Goal: Task Accomplishment & Management: Manage account settings

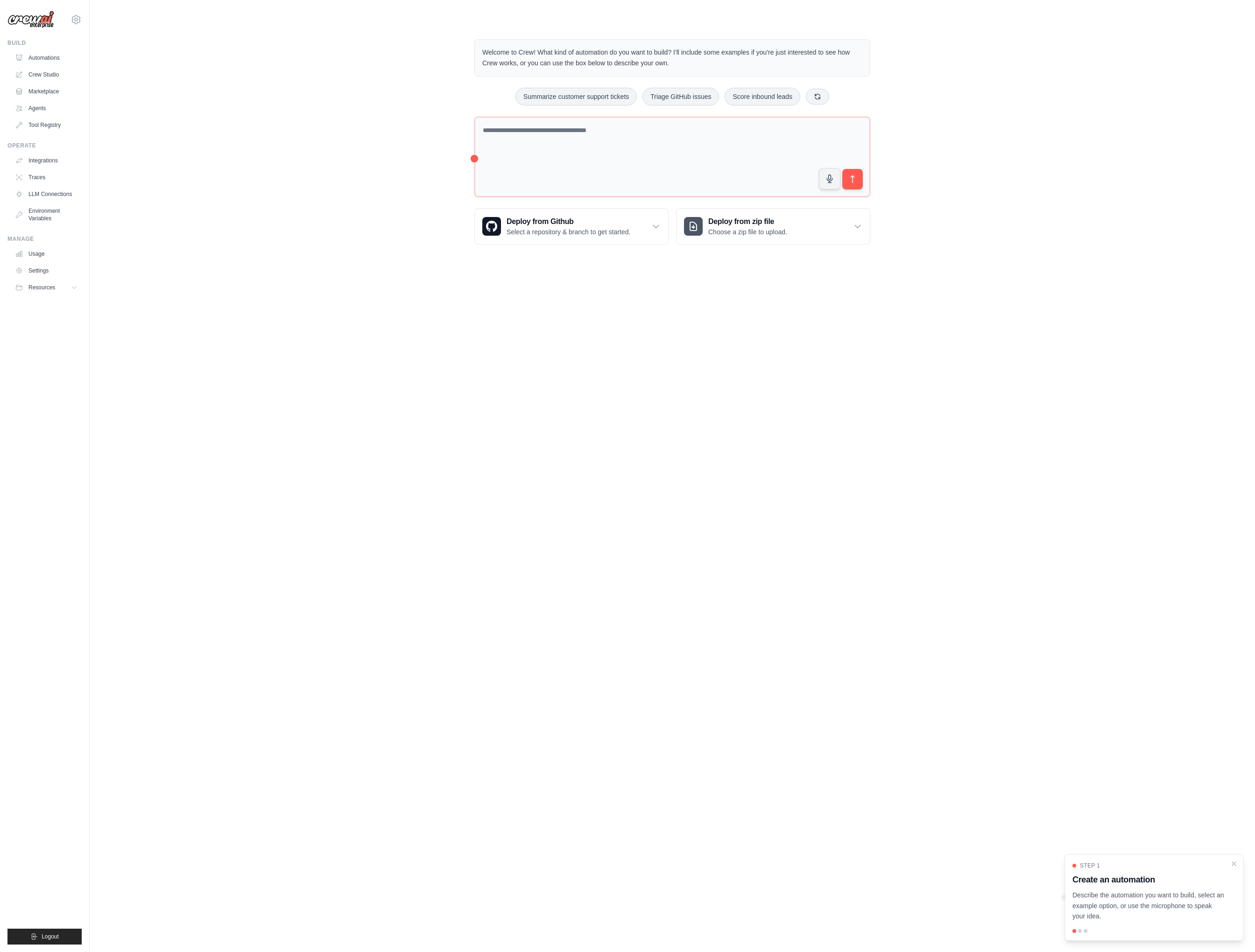
click at [752, 259] on main "Welcome to Crew! What kind of automation do you want to build? I'll include som…" at bounding box center [672, 134] width 1165 height 269
click at [229, 141] on div "Welcome to Crew! What kind of automation do you want to build? I'll include som…" at bounding box center [672, 142] width 1135 height 235
click at [57, 104] on link "Agents" at bounding box center [47, 108] width 71 height 15
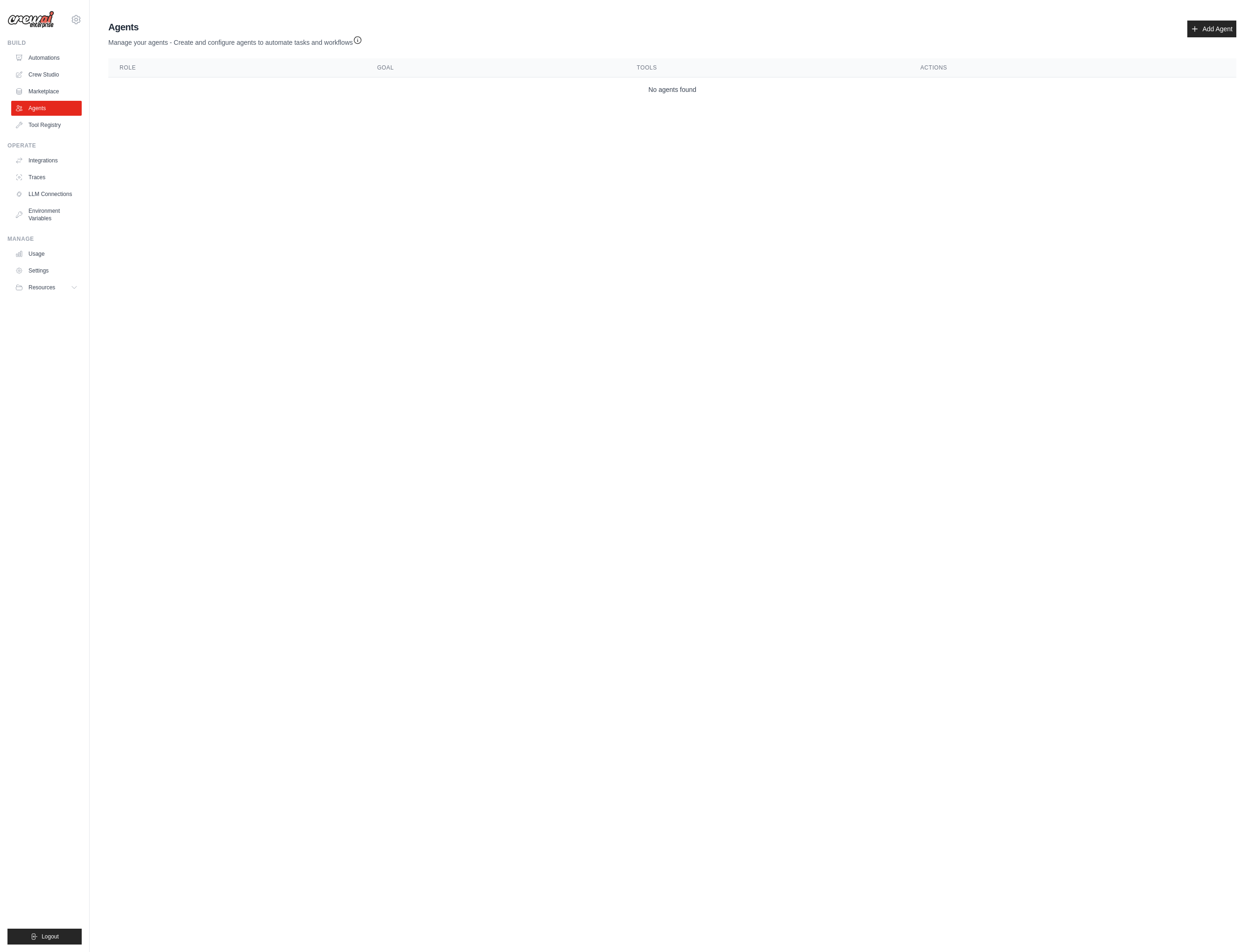
click at [49, 66] on ul "Automations Crew Studio Marketplace Agents Tool Registry" at bounding box center [46, 91] width 71 height 82
click at [52, 50] on div "Build Automations Crew Studio Marketplace Agents" at bounding box center [45, 85] width 74 height 93
click at [53, 53] on link "Automations" at bounding box center [47, 58] width 71 height 15
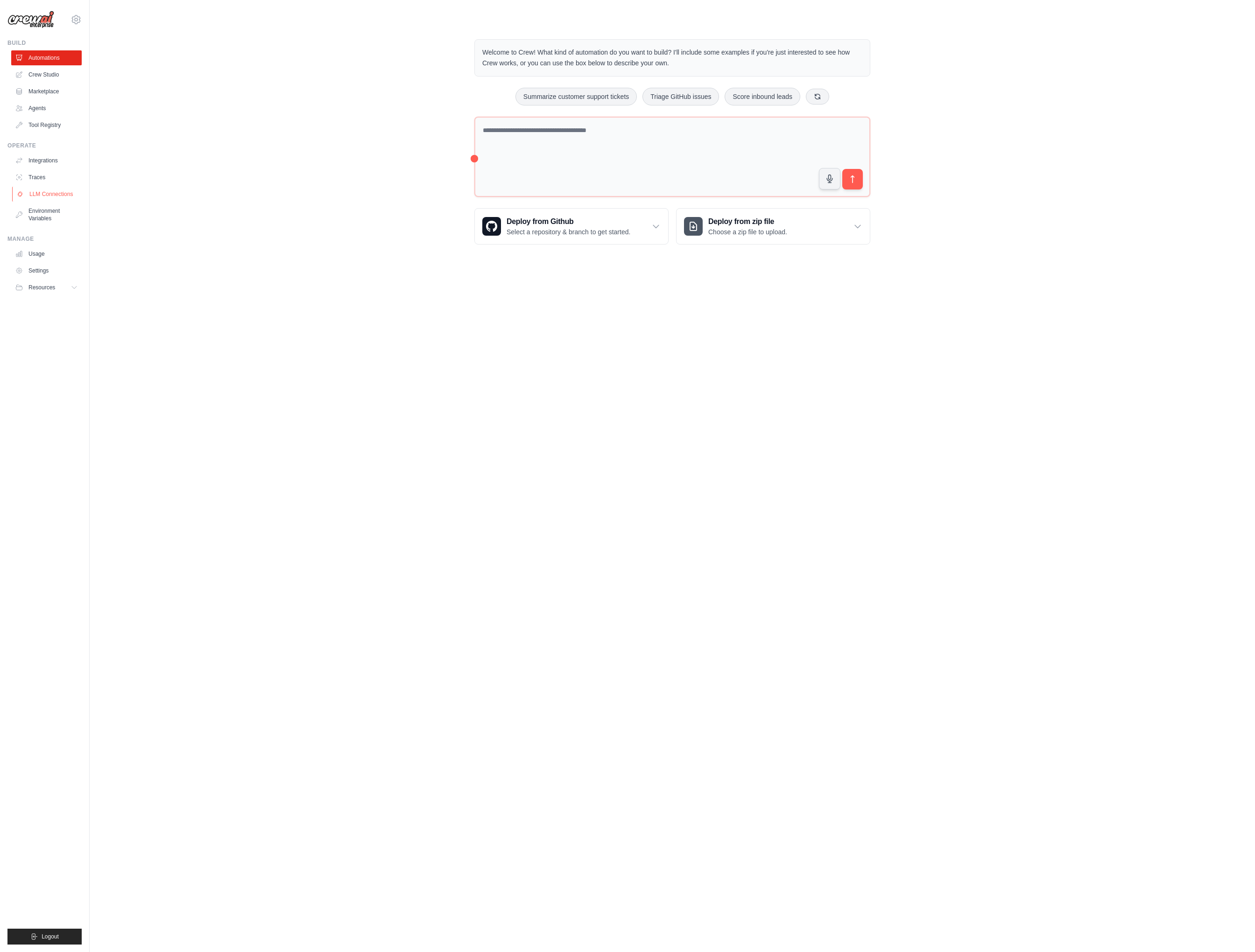
click at [38, 201] on link "LLM Connections" at bounding box center [47, 194] width 71 height 15
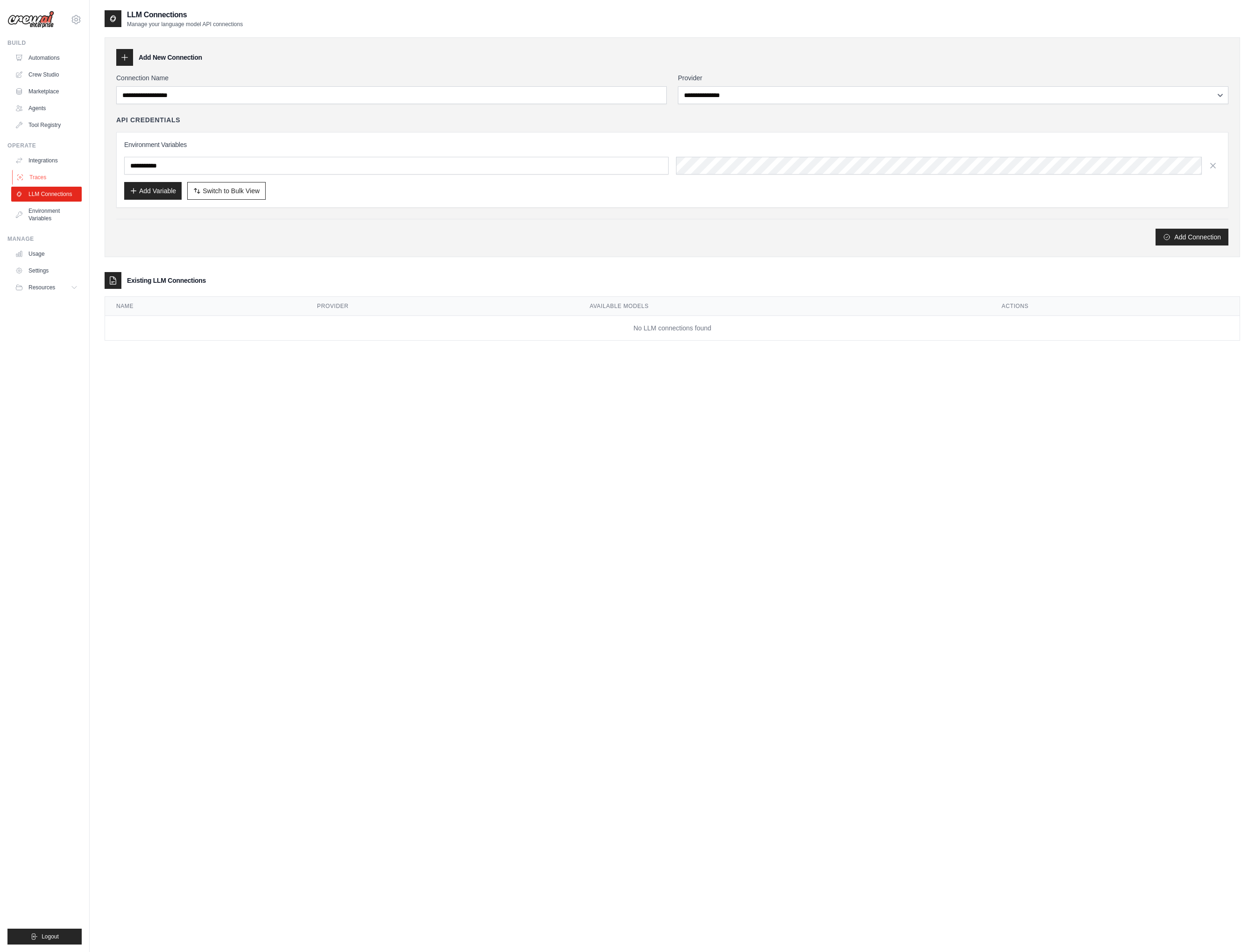
click at [47, 175] on link "Traces" at bounding box center [47, 177] width 71 height 15
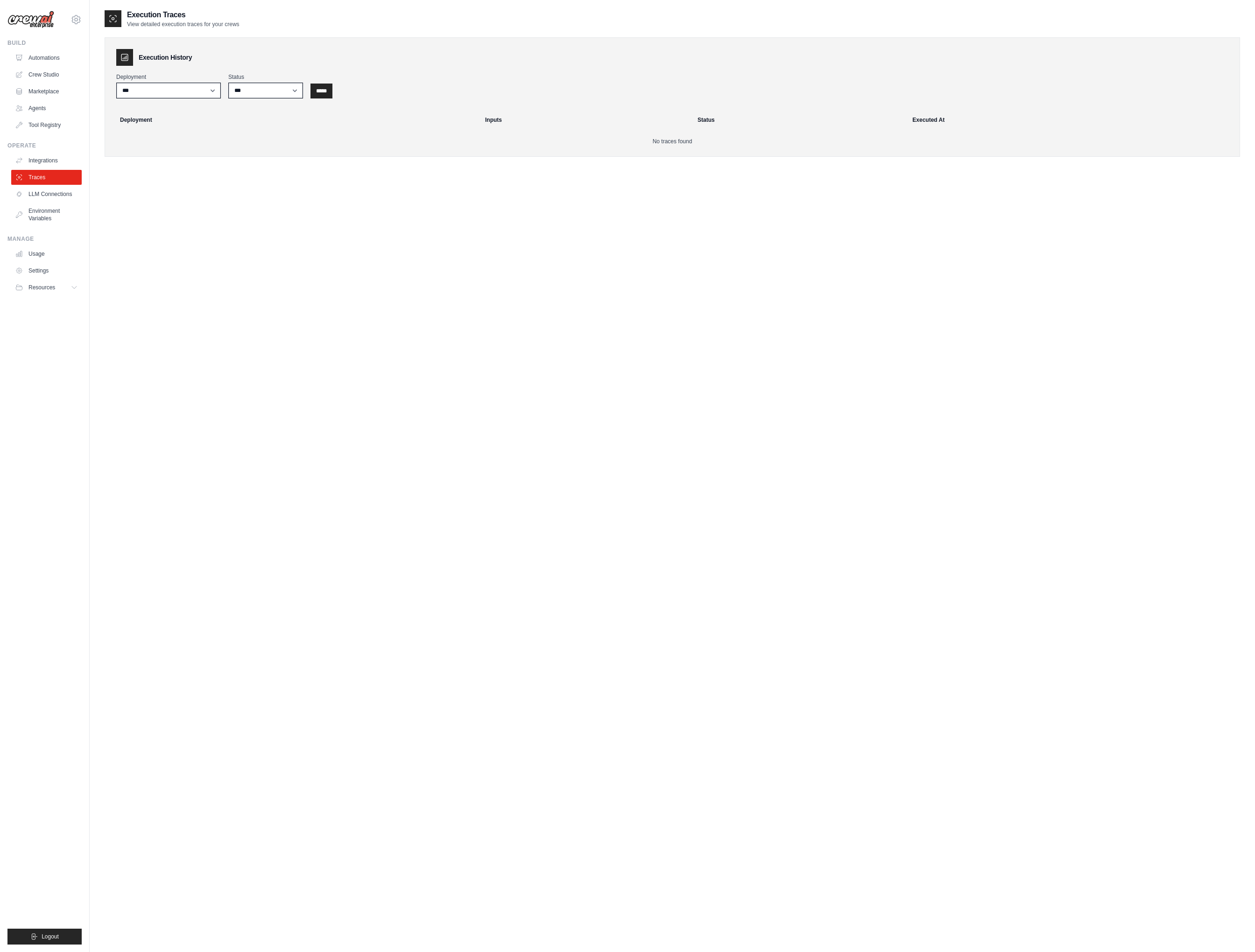
click at [47, 159] on link "Integrations" at bounding box center [46, 160] width 71 height 15
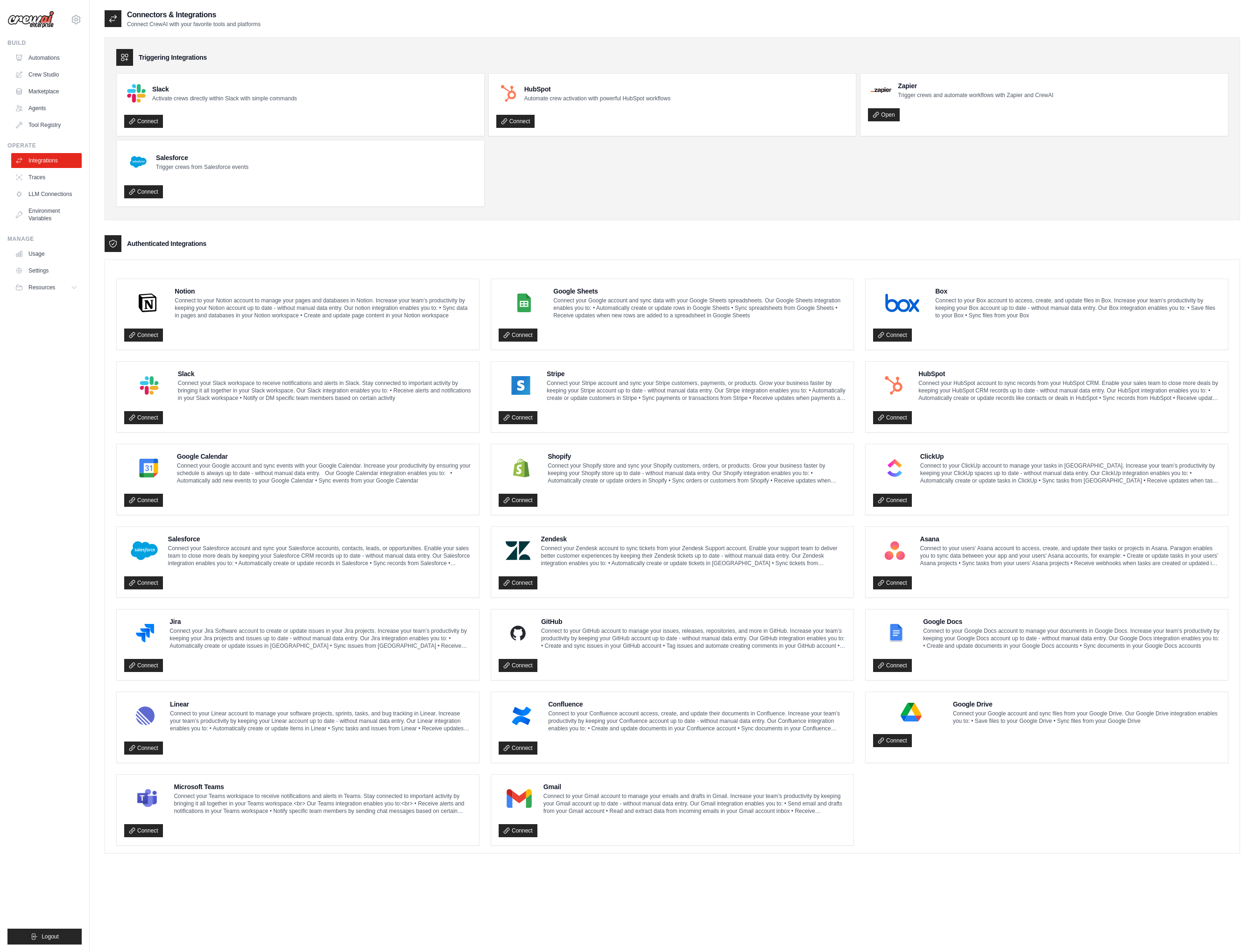
drag, startPoint x: 301, startPoint y: 244, endPoint x: 272, endPoint y: 259, distance: 32.6
click at [297, 246] on div "Authenticated Integrations" at bounding box center [672, 243] width 1135 height 17
click at [39, 326] on ul "Build Automations Crew Studio Marketplace Agents" at bounding box center [45, 492] width 74 height 905
click at [43, 281] on button "Resources" at bounding box center [47, 287] width 71 height 15
click at [43, 259] on link "Usage" at bounding box center [47, 253] width 71 height 15
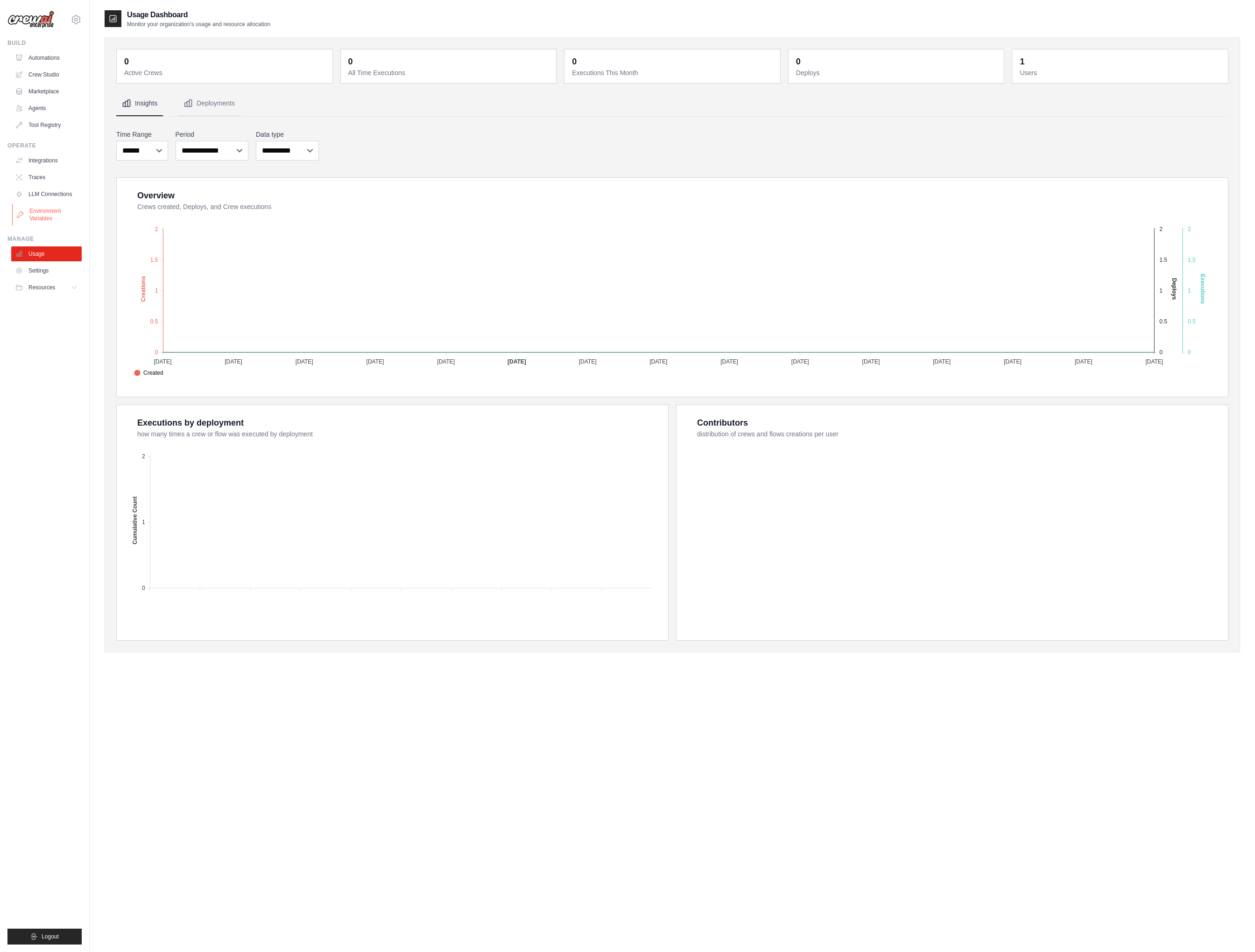
click at [36, 215] on link "Environment Variables" at bounding box center [47, 215] width 71 height 23
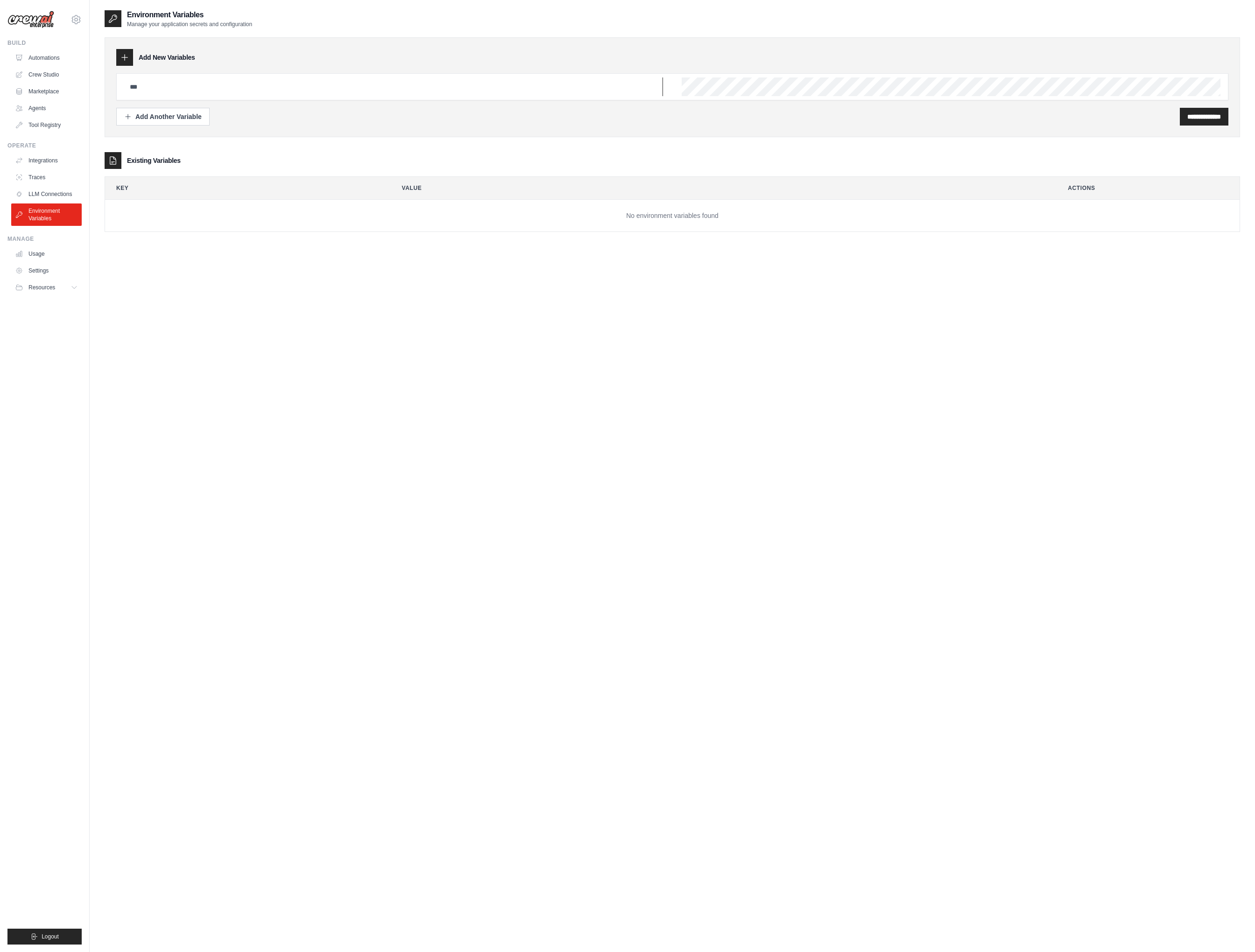
click at [177, 81] on input "text" at bounding box center [393, 87] width 539 height 18
click at [442, 94] on input "text" at bounding box center [393, 87] width 539 height 18
type input "*"
type input "**********"
click at [1187, 112] on input "**********" at bounding box center [1204, 117] width 34 height 9
